Goal: Task Accomplishment & Management: Manage account settings

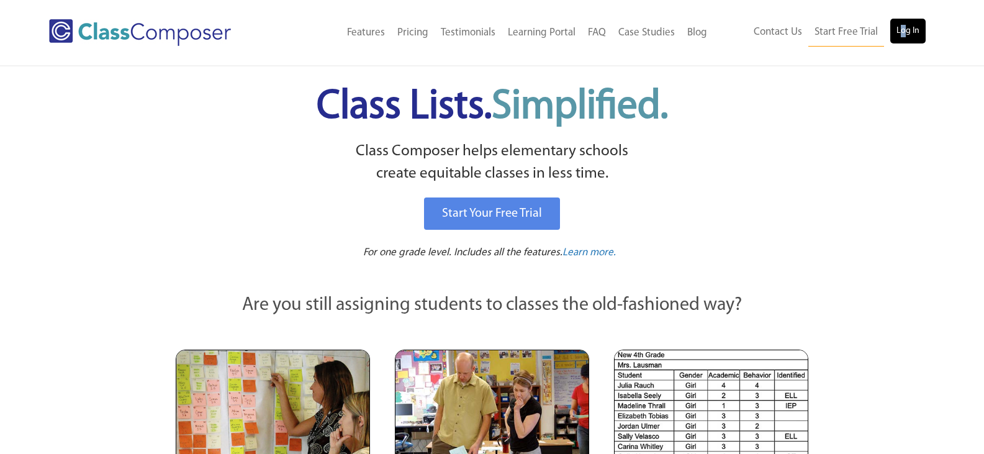
click at [903, 42] on ul "Contact Us Start Free Trial Log In" at bounding box center [836, 33] width 178 height 28
click at [906, 42] on link "Log In" at bounding box center [907, 31] width 35 height 25
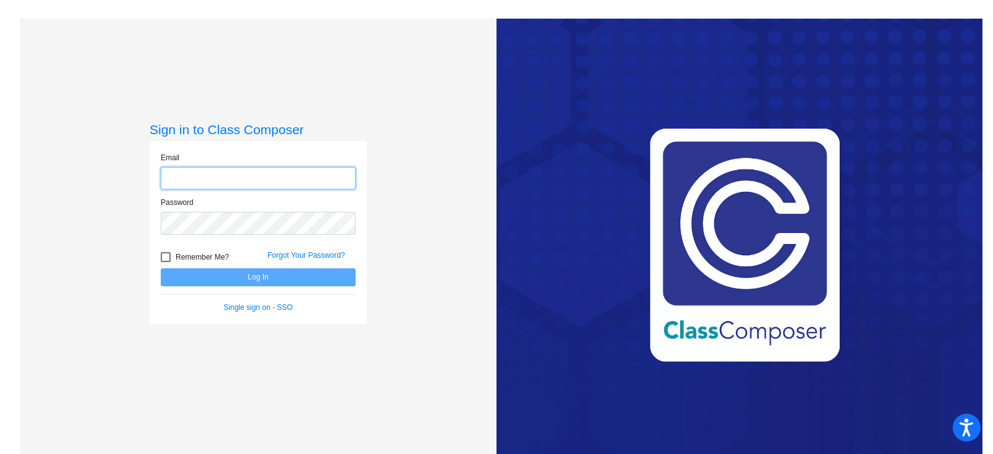
type input "[EMAIL_ADDRESS][DOMAIN_NAME]"
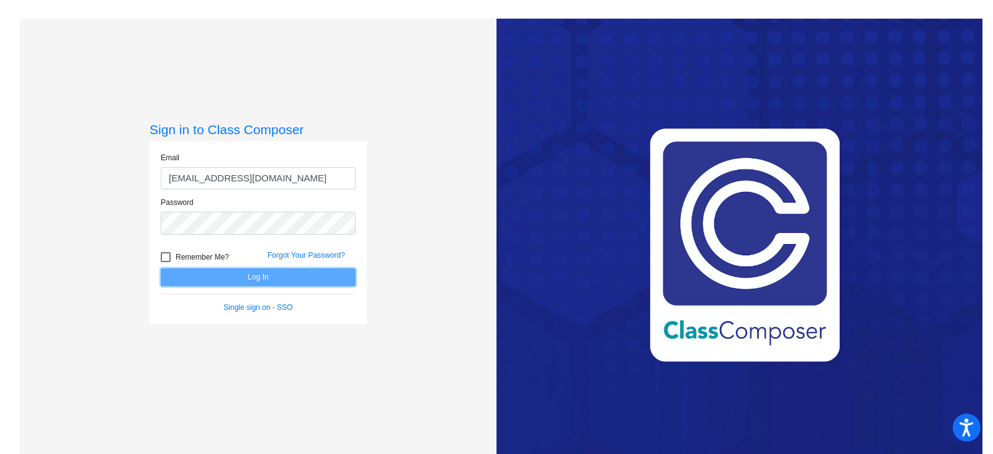
click at [228, 269] on button "Log In" at bounding box center [258, 277] width 195 height 18
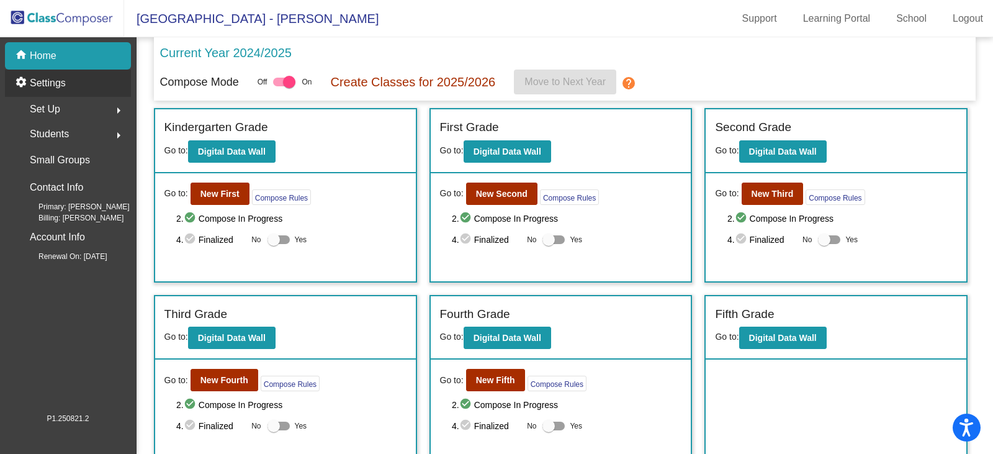
click at [69, 78] on div "settings Settings" at bounding box center [68, 82] width 126 height 27
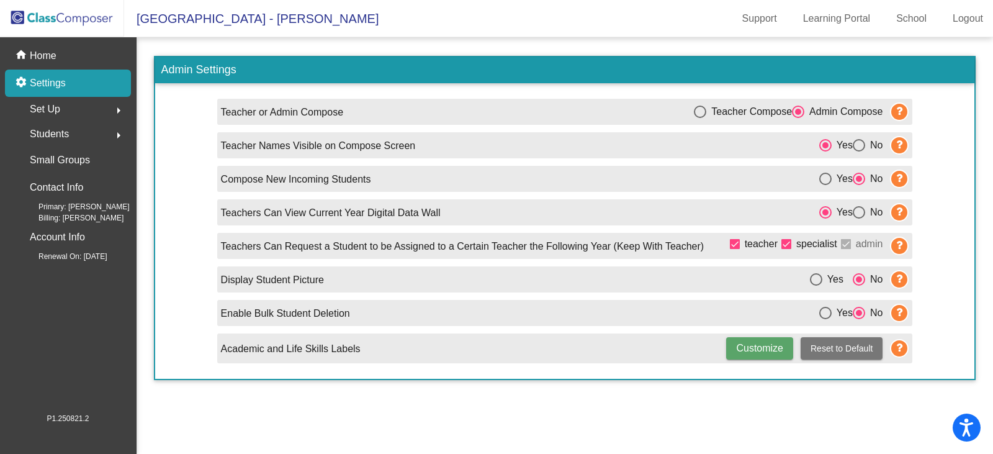
click at [43, 120] on div "Set Up arrow_right" at bounding box center [71, 109] width 119 height 25
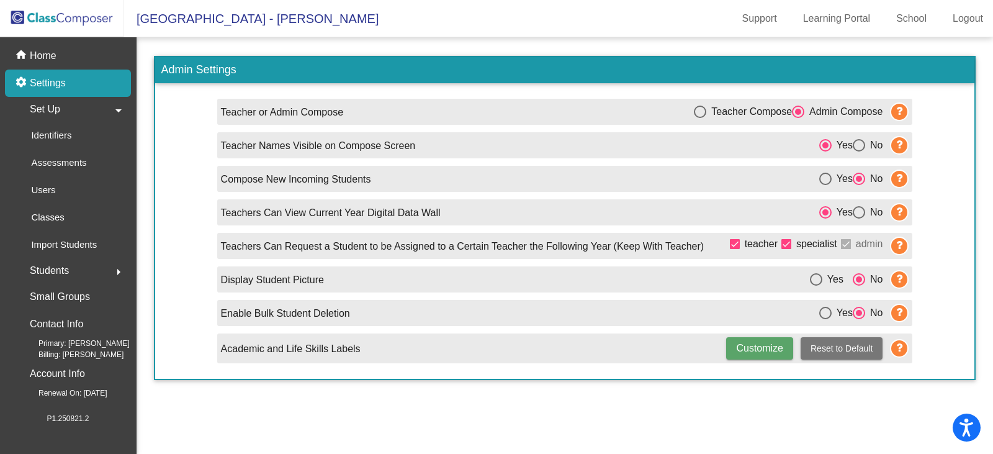
click at [45, 114] on span "Set Up" at bounding box center [45, 109] width 30 height 17
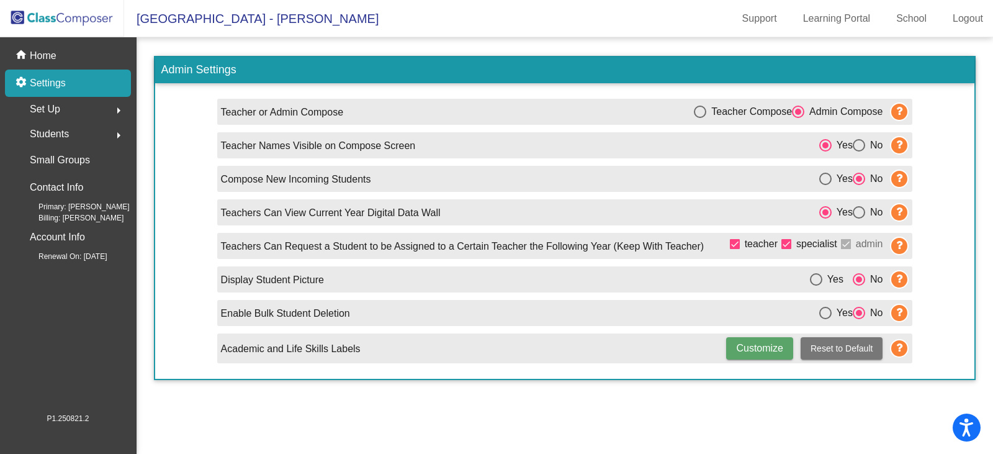
click at [45, 114] on span "Set Up" at bounding box center [45, 109] width 30 height 17
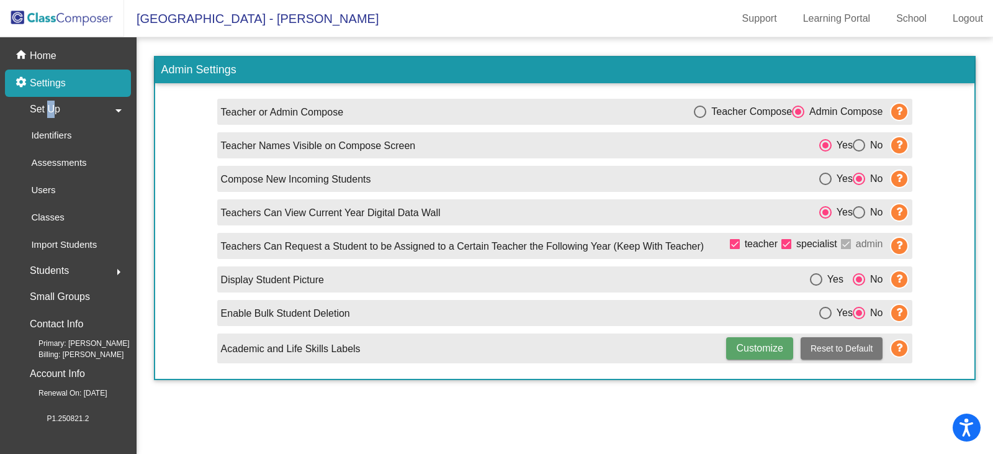
click at [45, 114] on span "Set Up" at bounding box center [45, 109] width 30 height 17
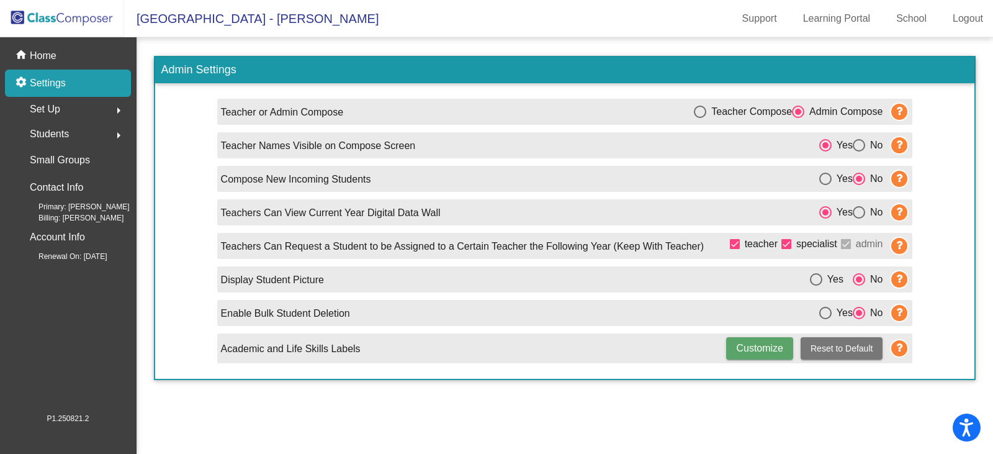
click at [47, 143] on div "Students arrow_right" at bounding box center [71, 134] width 119 height 25
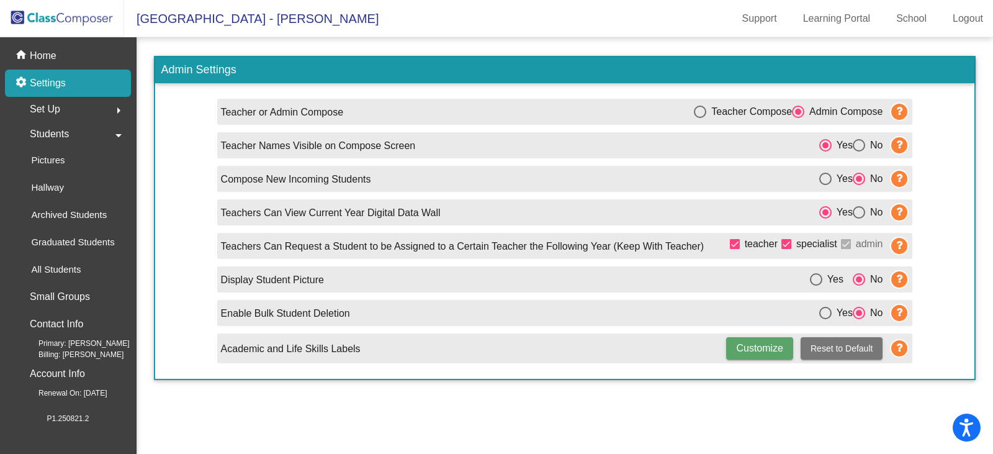
click at [47, 141] on span "Students" at bounding box center [49, 133] width 39 height 17
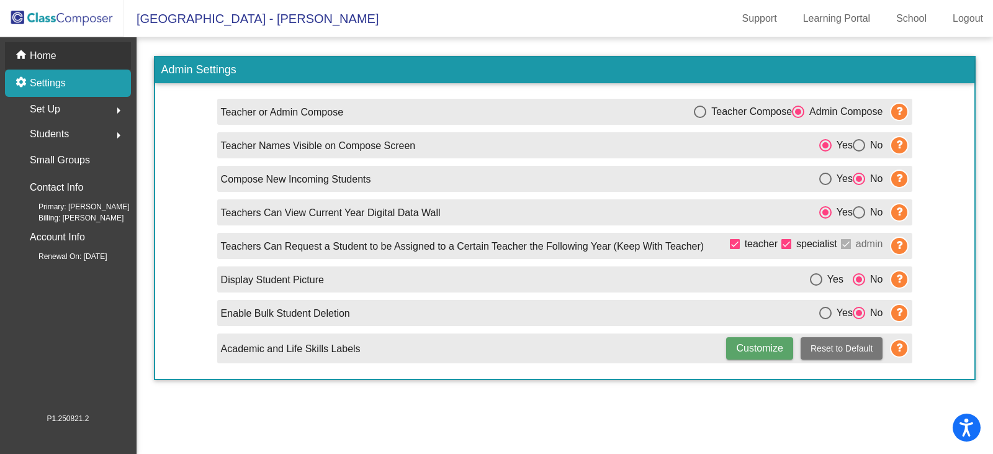
click at [71, 64] on div "home Home" at bounding box center [68, 55] width 126 height 27
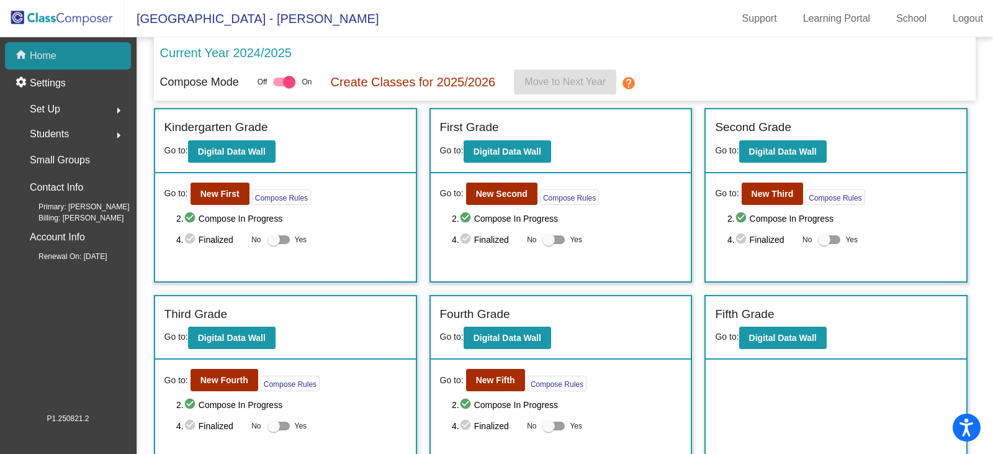
click at [58, 53] on div "home Home" at bounding box center [68, 55] width 126 height 27
click at [41, 89] on p "Settings" at bounding box center [48, 83] width 36 height 15
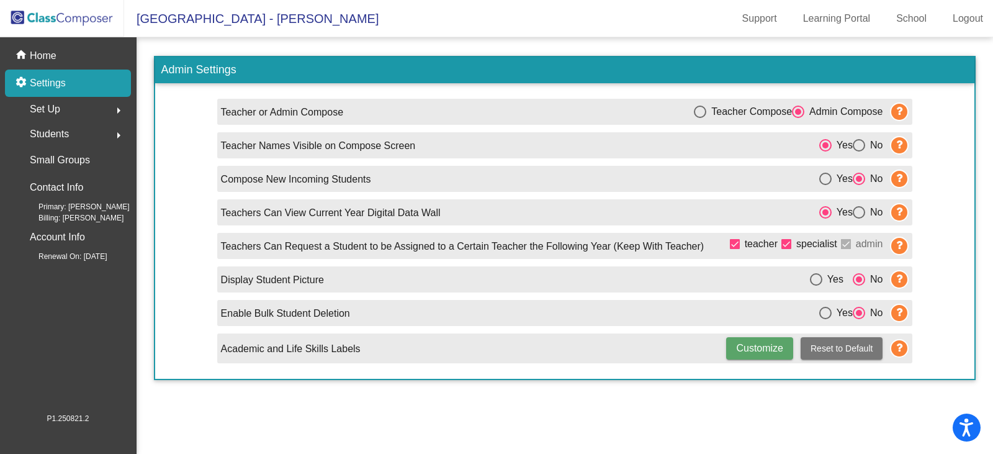
click at [71, 109] on div "Set Up arrow_right" at bounding box center [71, 109] width 119 height 25
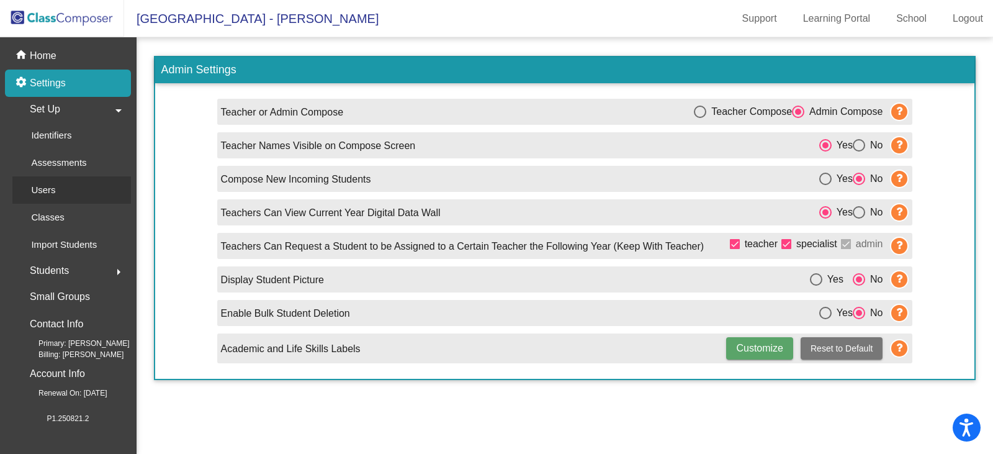
click at [42, 189] on p "Users" at bounding box center [43, 189] width 24 height 15
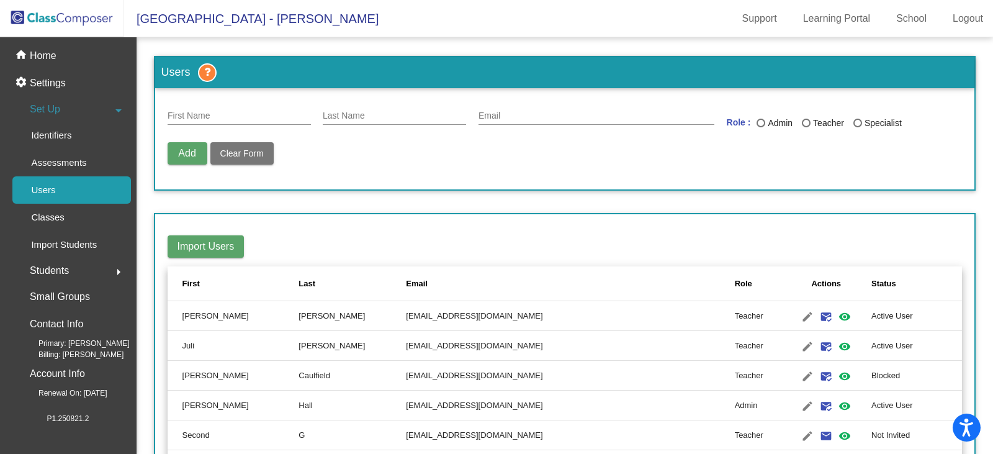
click at [252, 139] on div "First Name Last Name Email Role : Admin Teacher Specialist Add Delete User Unbl…" at bounding box center [565, 139] width 795 height 76
click at [249, 123] on div "First Name" at bounding box center [239, 113] width 143 height 24
click at [391, 114] on input "Last Name" at bounding box center [394, 116] width 143 height 10
type input "[MEDICAL_DATA]"
click at [298, 117] on input "First Name" at bounding box center [239, 116] width 143 height 10
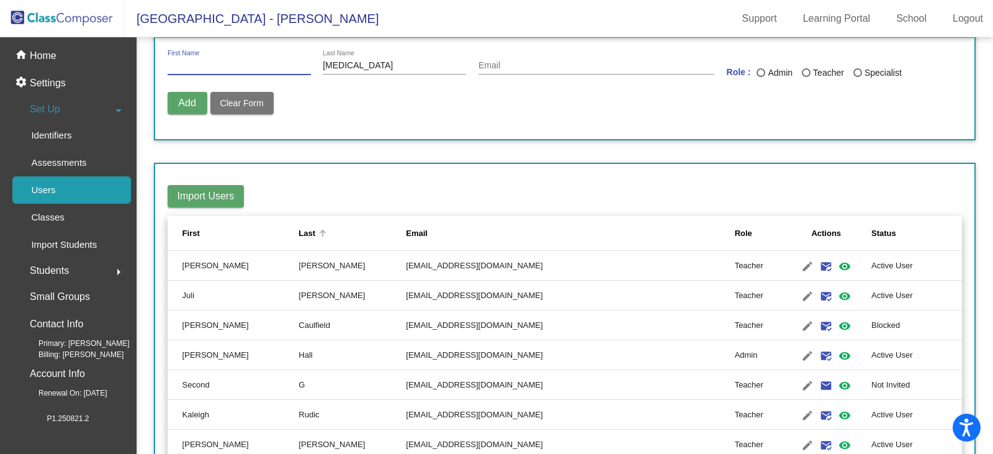
scroll to position [62, 0]
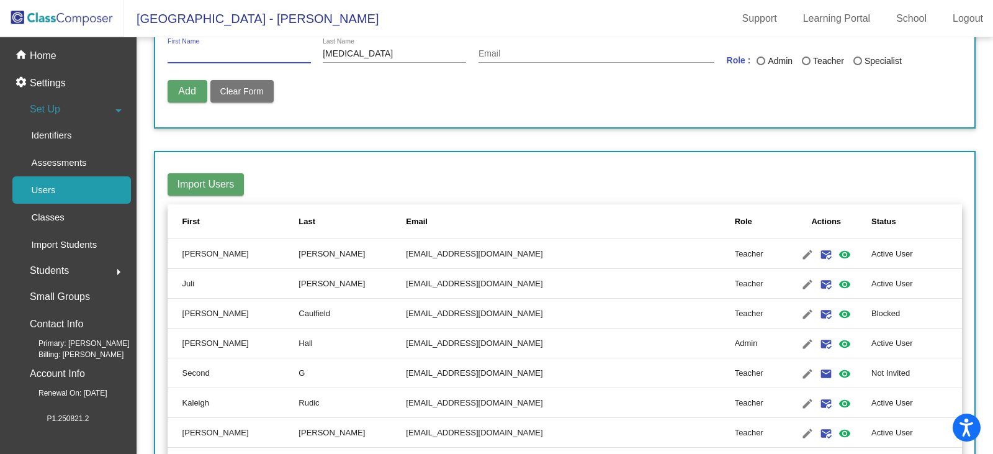
drag, startPoint x: 704, startPoint y: 125, endPoint x: 688, endPoint y: 127, distance: 16.9
click at [704, 125] on form "First Name [MEDICAL_DATA] Last Name Email Role : Admin Teacher Specialist Add D…" at bounding box center [565, 76] width 820 height 101
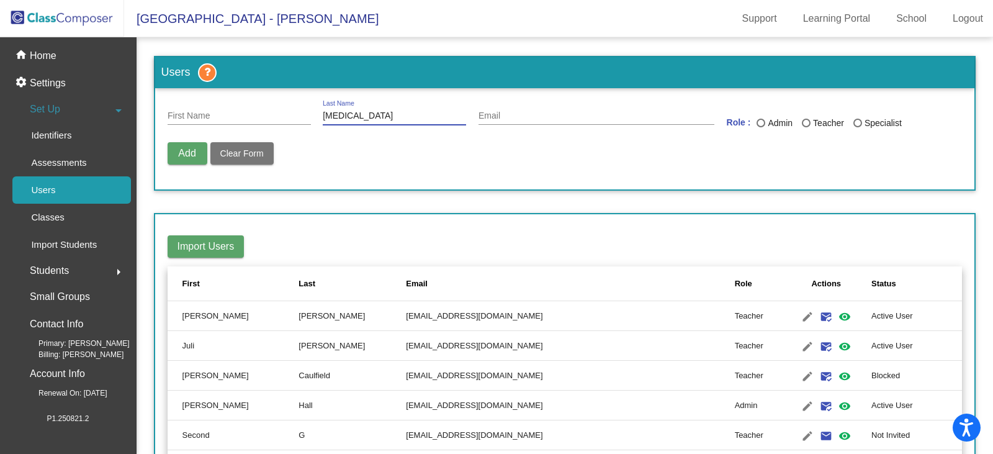
click at [382, 120] on input "[MEDICAL_DATA]" at bounding box center [394, 116] width 143 height 10
click at [376, 150] on div "Add Delete User Unblock User Clear Form" at bounding box center [565, 159] width 795 height 35
click at [298, 282] on div "Last" at bounding box center [306, 283] width 17 height 12
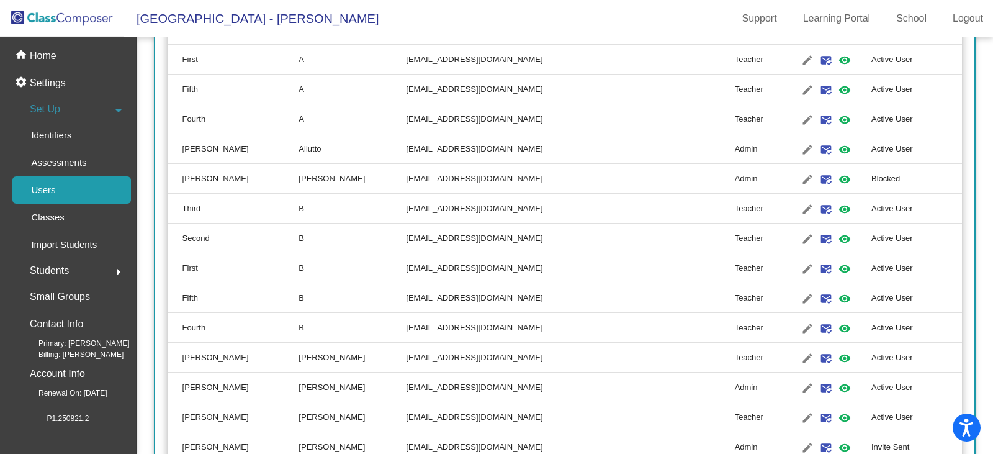
scroll to position [310, 0]
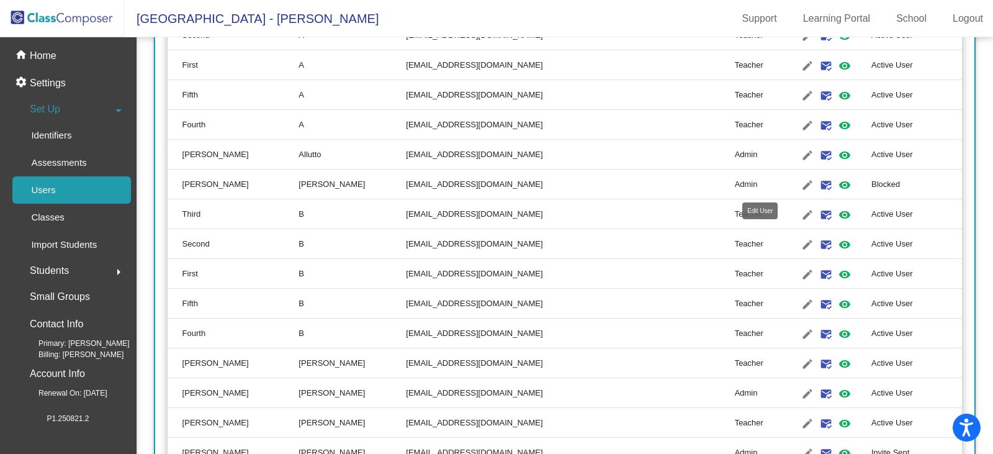
click at [800, 187] on mat-icon "edit" at bounding box center [807, 184] width 15 height 15
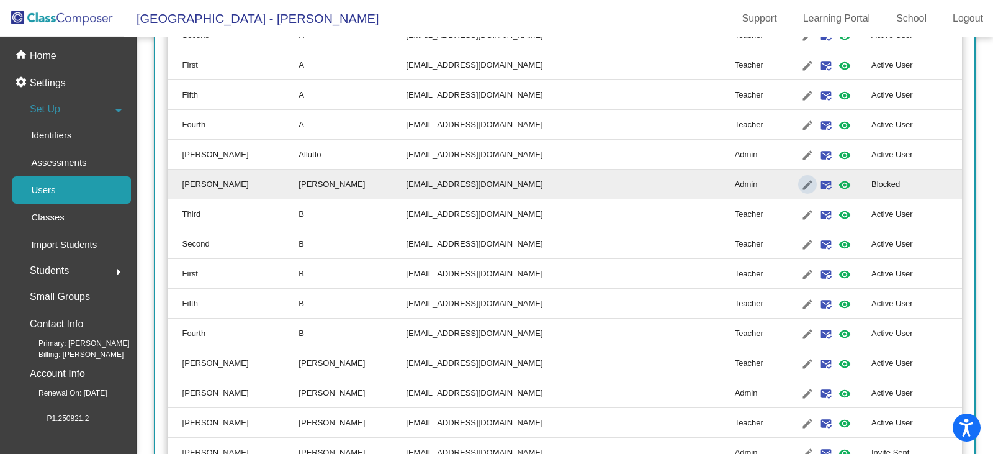
type input "[PERSON_NAME]"
type input "[EMAIL_ADDRESS][DOMAIN_NAME]"
radio input "true"
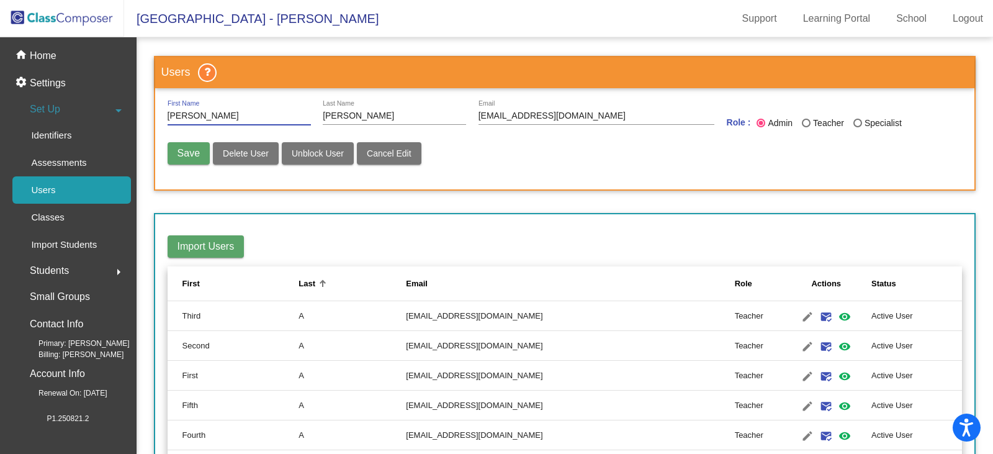
click at [332, 244] on mat-toolbar-row "Import Users" at bounding box center [565, 246] width 795 height 40
click at [301, 152] on span "Unblock User" at bounding box center [318, 153] width 52 height 10
radio input "false"
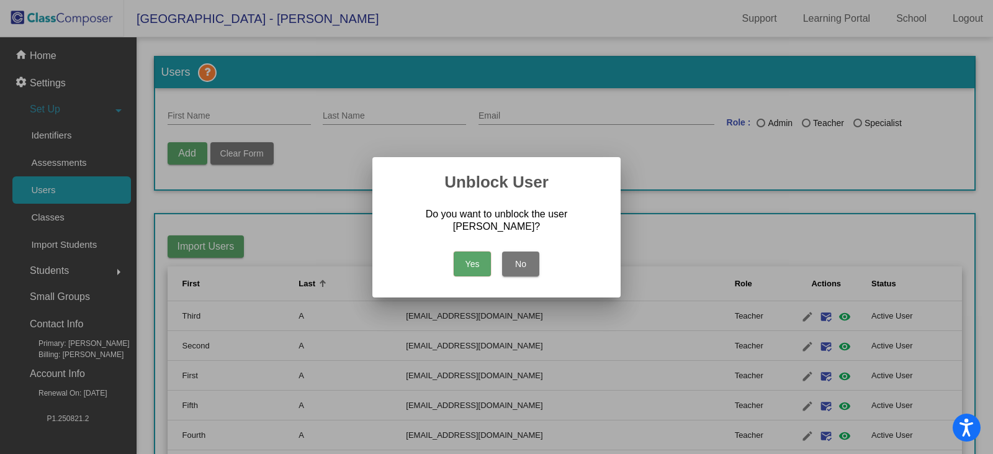
click at [467, 269] on button "Yes" at bounding box center [472, 263] width 37 height 25
